Goal: Information Seeking & Learning: Learn about a topic

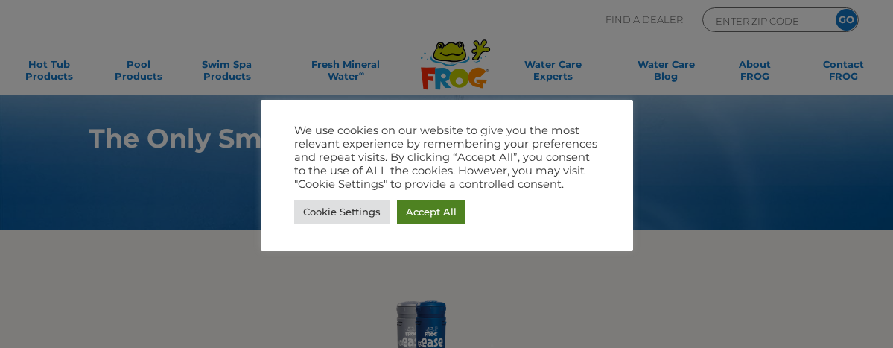
click at [429, 209] on link "Accept All" at bounding box center [431, 211] width 69 height 23
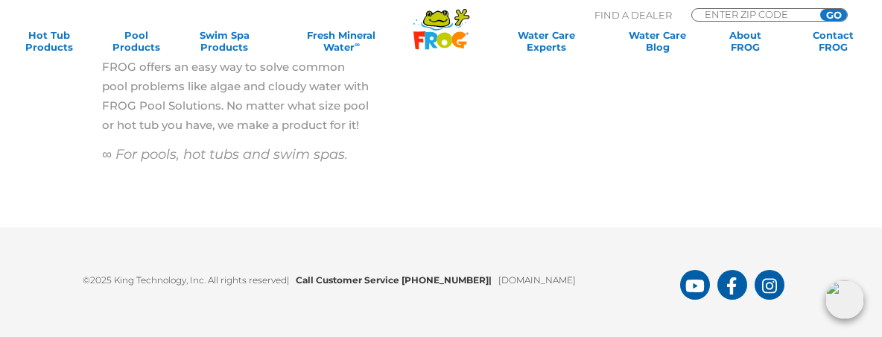
scroll to position [3704, 0]
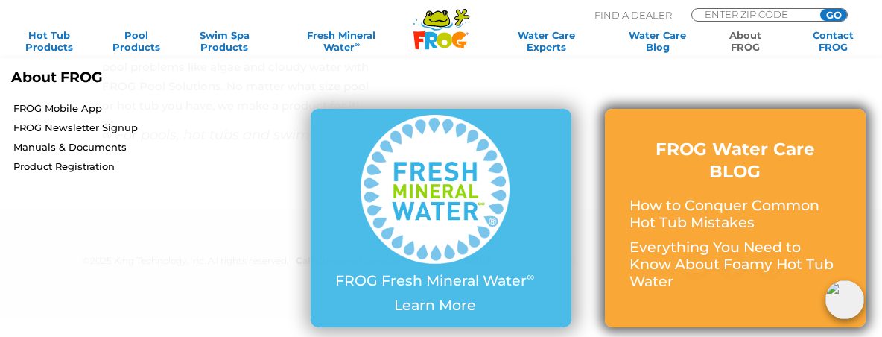
click at [726, 217] on p "How to Conquer Common Hot Tub Mistakes" at bounding box center [735, 214] width 212 height 34
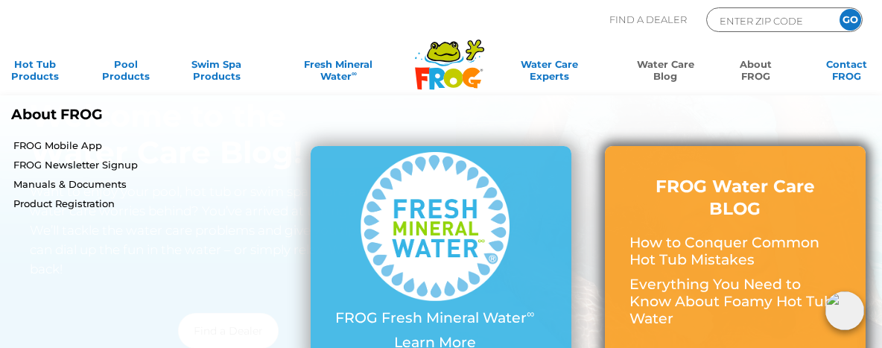
click at [717, 297] on p "Everything You Need to Know About Foamy Hot Tub Water" at bounding box center [735, 301] width 212 height 51
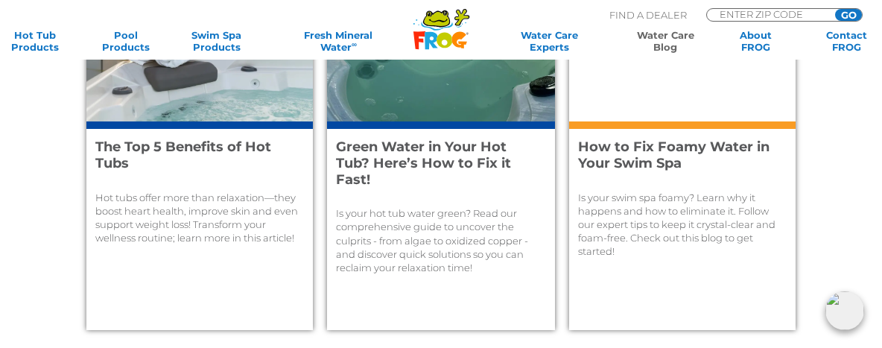
scroll to position [1415, 0]
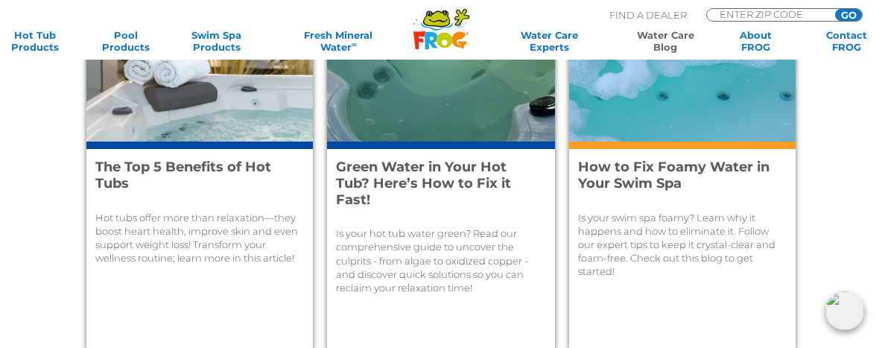
click at [644, 172] on h4 "How to Fix Foamy Water in Your Swim Spa" at bounding box center [674, 175] width 192 height 32
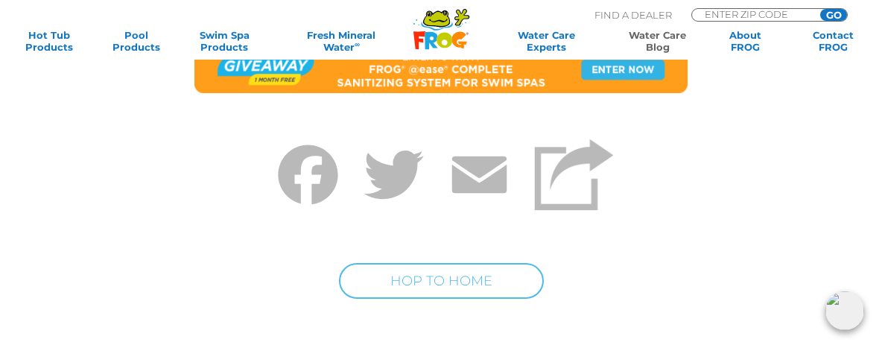
scroll to position [8715, 0]
